Goal: Information Seeking & Learning: Learn about a topic

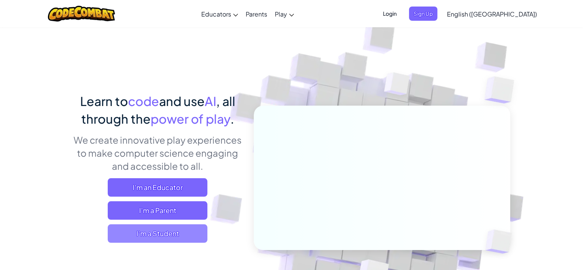
click at [148, 234] on span "I'm a Student" at bounding box center [158, 233] width 100 height 18
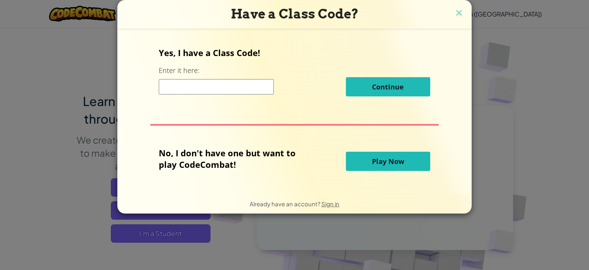
click at [404, 166] on button "Play Now" at bounding box center [388, 160] width 84 height 19
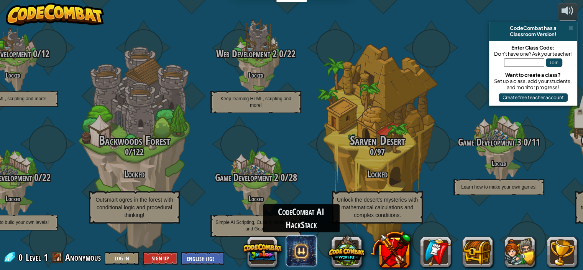
click at [305, 258] on span at bounding box center [301, 250] width 31 height 31
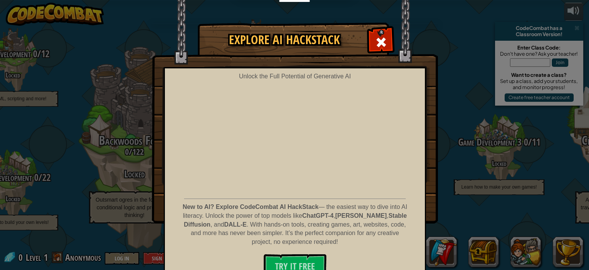
scroll to position [12, 0]
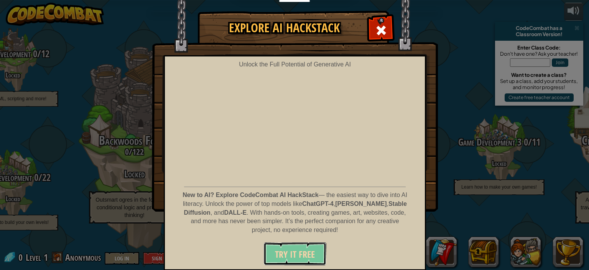
click at [305, 249] on span "Try It Free" at bounding box center [295, 254] width 40 height 12
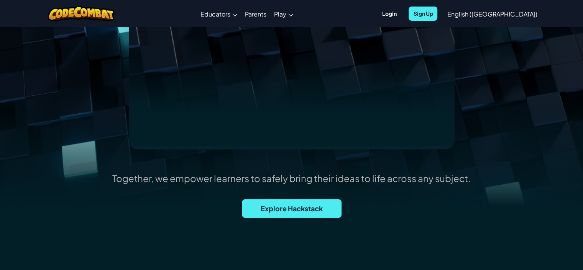
scroll to position [190, 0]
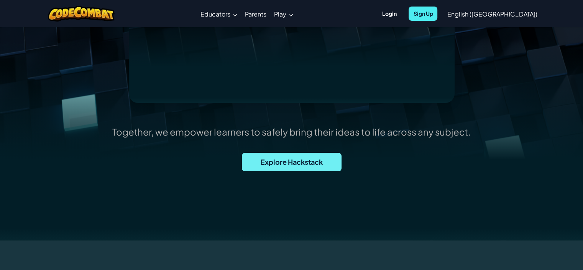
click at [314, 164] on span "Explore Hackstack" at bounding box center [292, 162] width 100 height 18
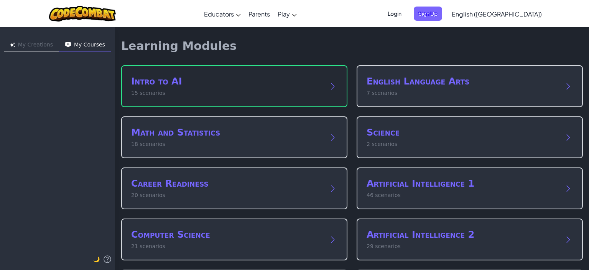
click at [288, 86] on h2 "Intro to AI" at bounding box center [226, 81] width 191 height 12
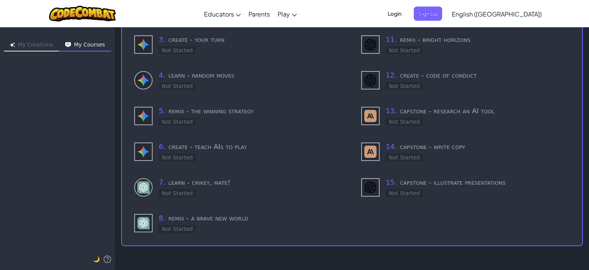
scroll to position [12, 0]
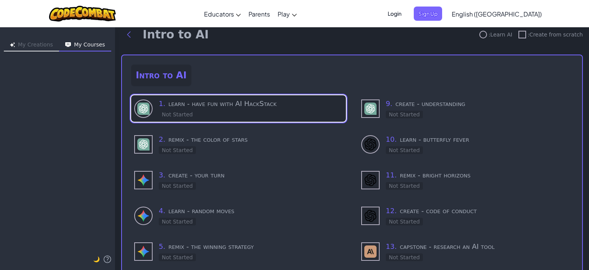
click at [214, 117] on div "1 . learn - have fun with AI HackStack Not Started" at bounding box center [251, 108] width 184 height 20
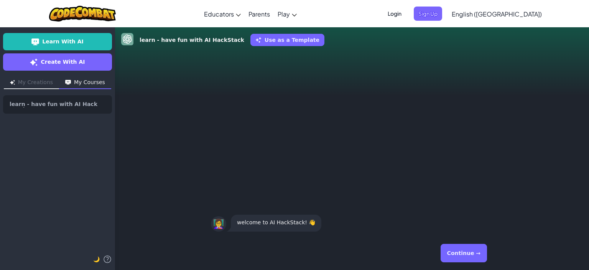
click at [453, 200] on div "👩‍🏫 welcome to AI HackStack! 👋" at bounding box center [352, 144] width 474 height 183
click at [469, 253] on button "Continue →" at bounding box center [464, 253] width 46 height 18
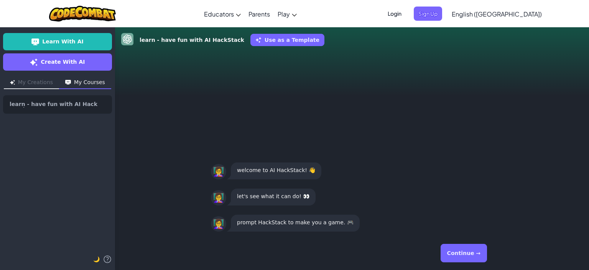
click at [469, 253] on button "Continue →" at bounding box center [464, 253] width 46 height 18
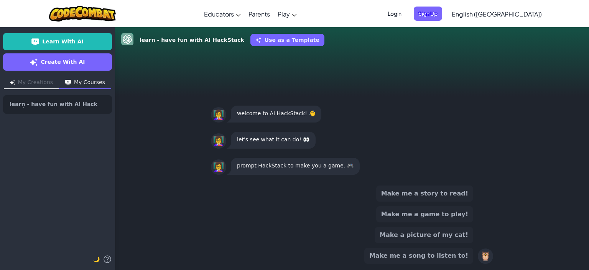
click at [486, 258] on div "🦉" at bounding box center [485, 255] width 15 height 15
